Goal: Navigation & Orientation: Find specific page/section

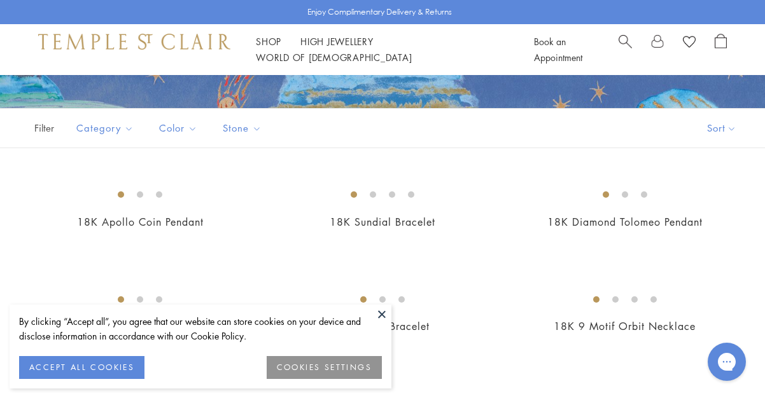
drag, startPoint x: 0, startPoint y: 0, endPoint x: 383, endPoint y: 312, distance: 494.0
click at [383, 312] on button at bounding box center [381, 314] width 19 height 19
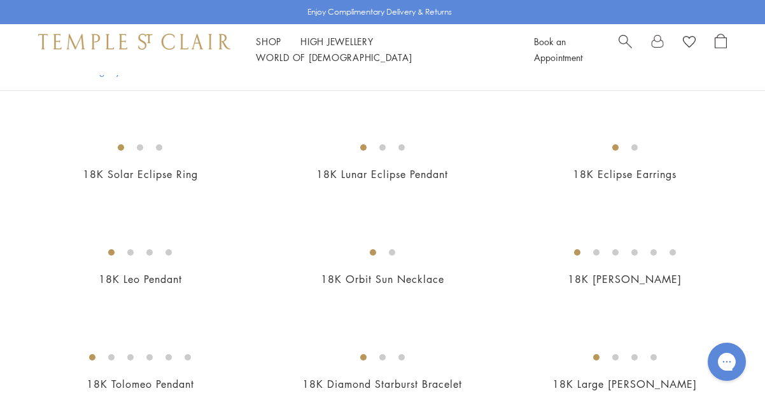
scroll to position [499, 0]
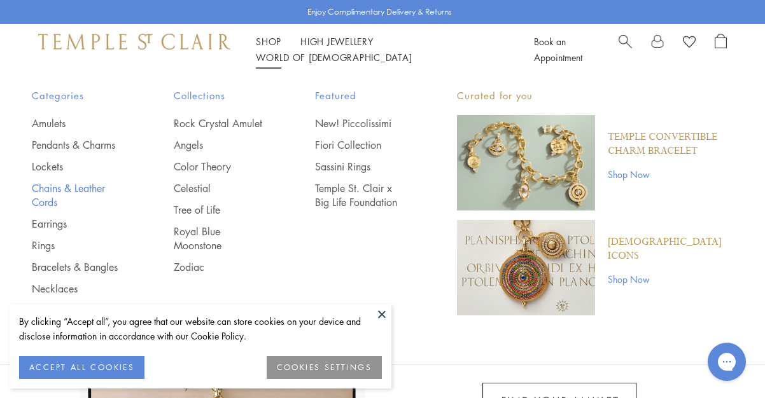
click at [62, 186] on link "Chains & Leather Cords" at bounding box center [77, 195] width 91 height 28
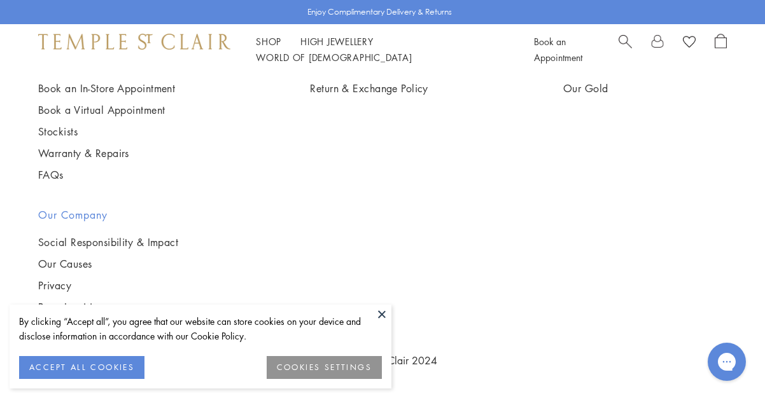
scroll to position [2002, 0]
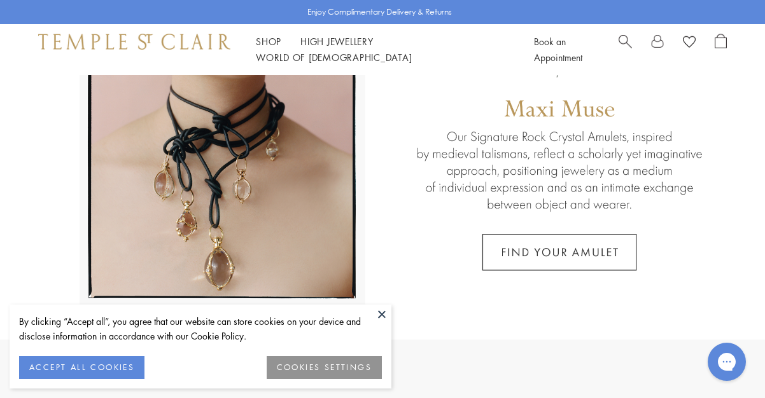
scroll to position [180, 0]
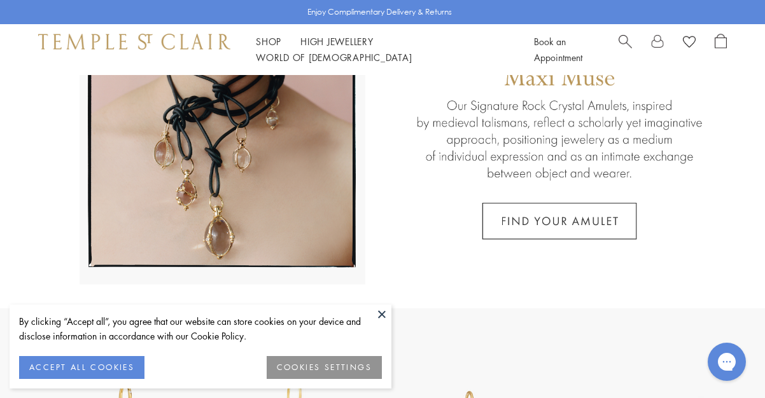
click at [383, 315] on button at bounding box center [381, 314] width 19 height 19
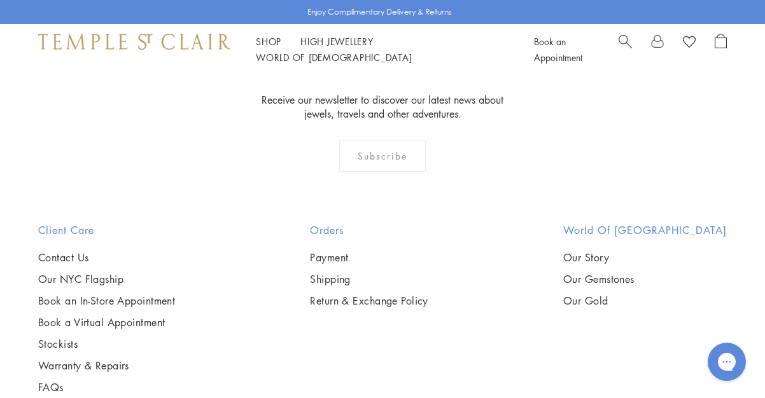
scroll to position [2422, 0]
